Goal: Use online tool/utility: Utilize a website feature to perform a specific function

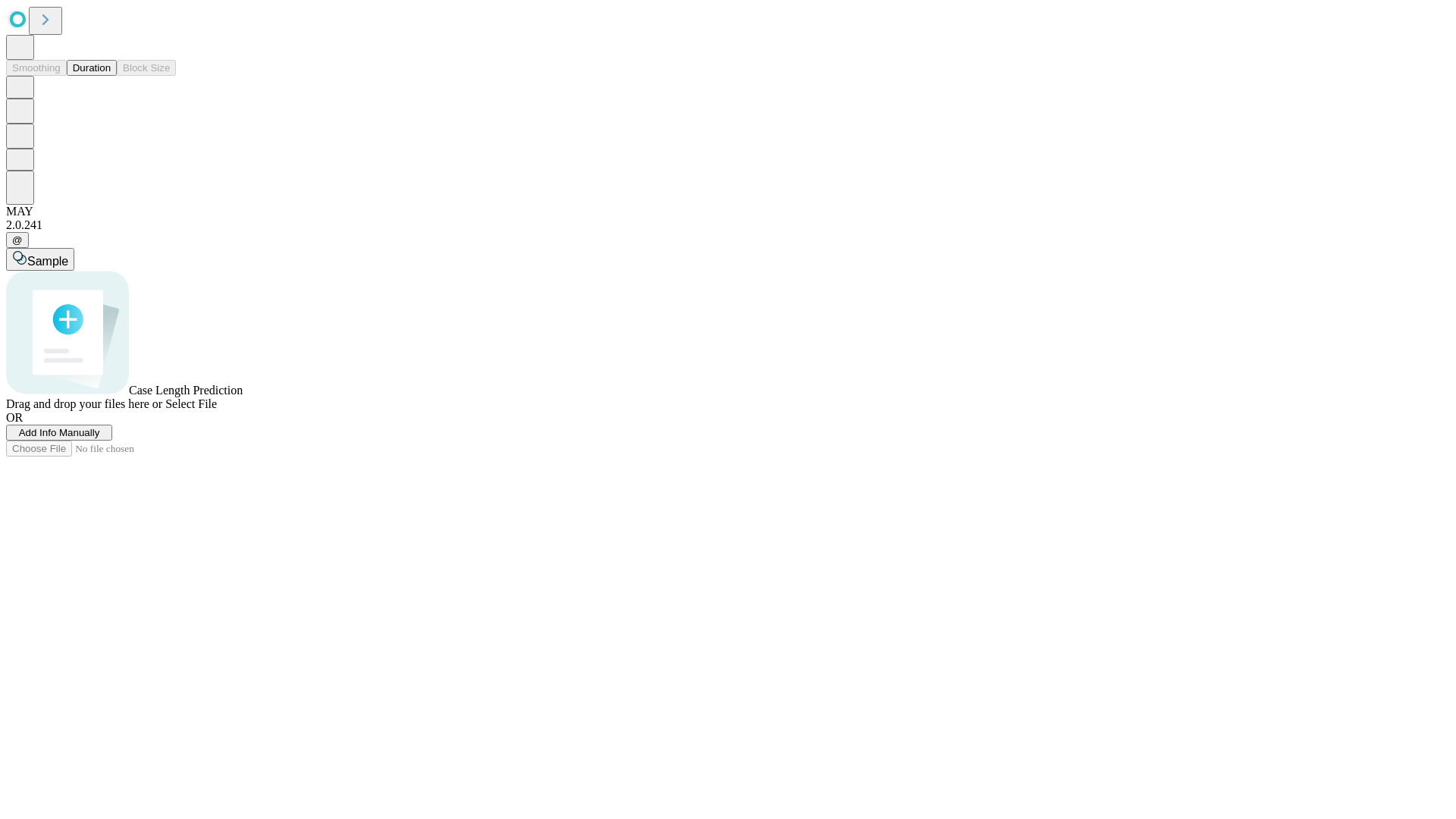
click at [217, 410] on span "Select File" at bounding box center [191, 403] width 51 height 13
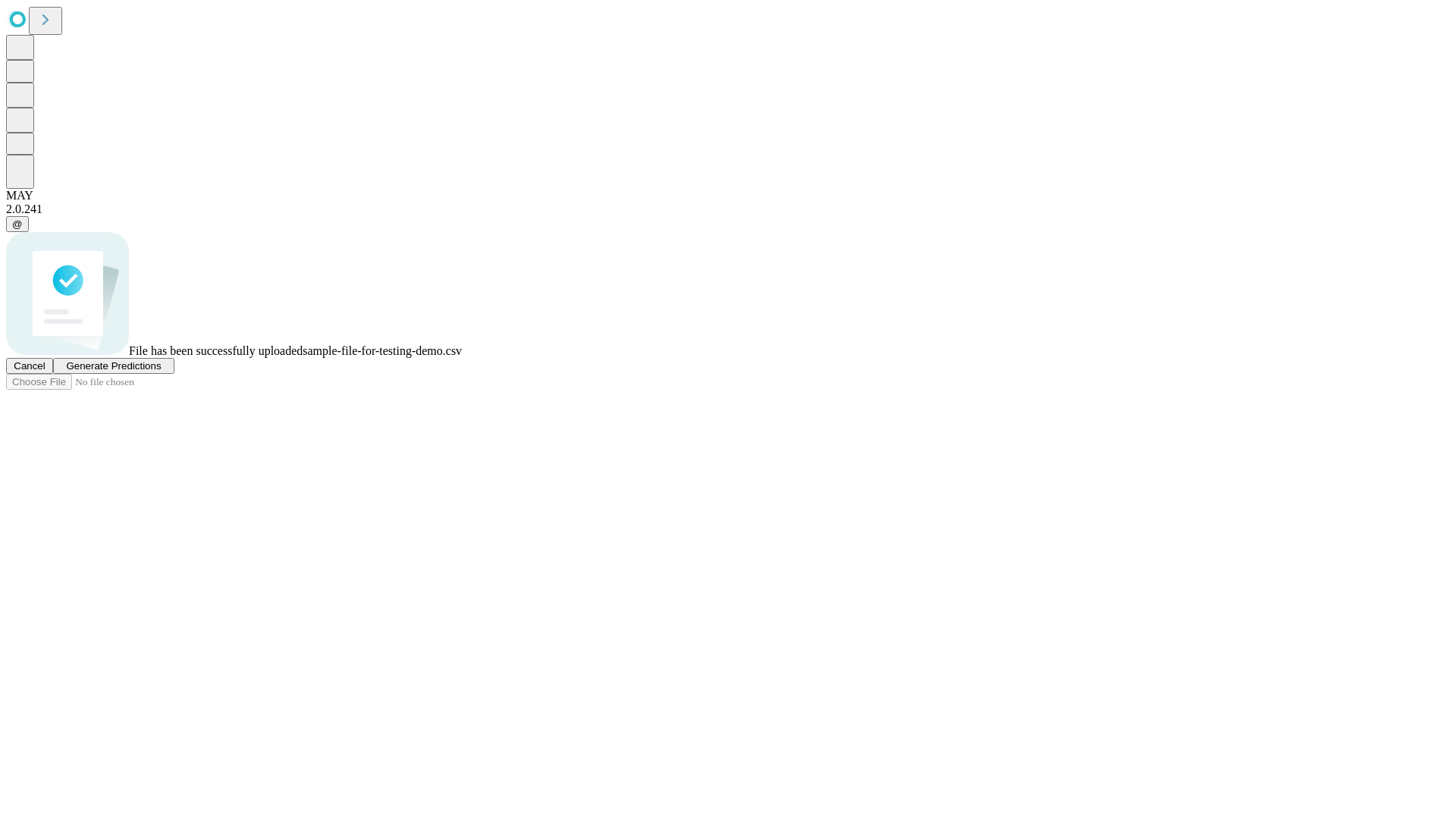
click at [161, 371] on span "Generate Predictions" at bounding box center [113, 365] width 95 height 11
